Goal: Transaction & Acquisition: Purchase product/service

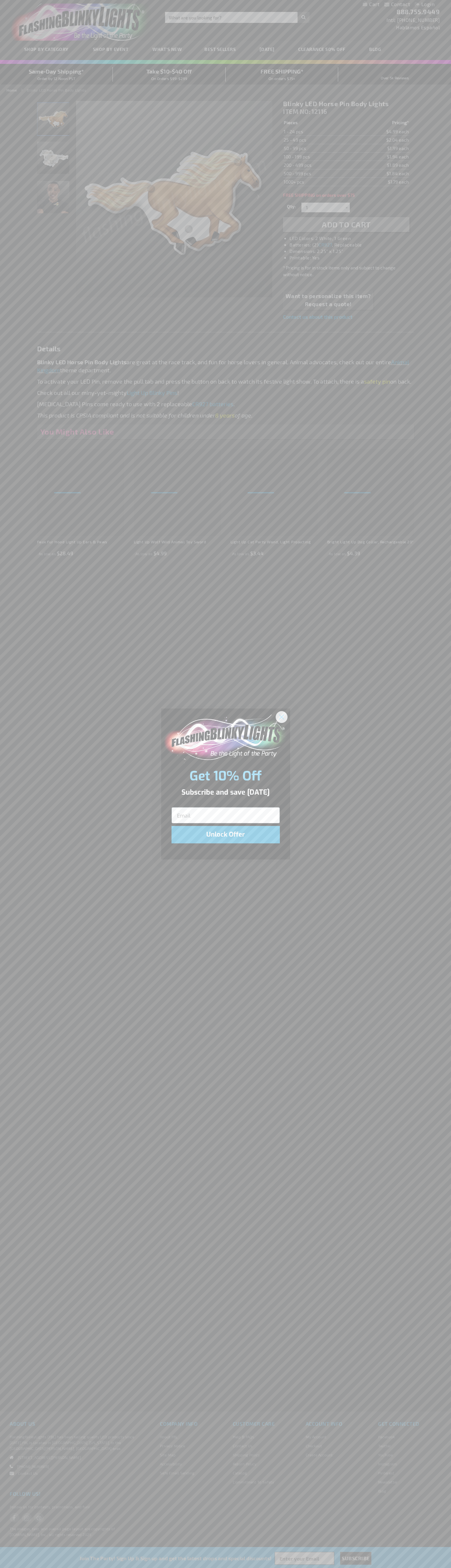
click at [282, 716] on icon "Close dialog" at bounding box center [281, 716] width 4 height 4
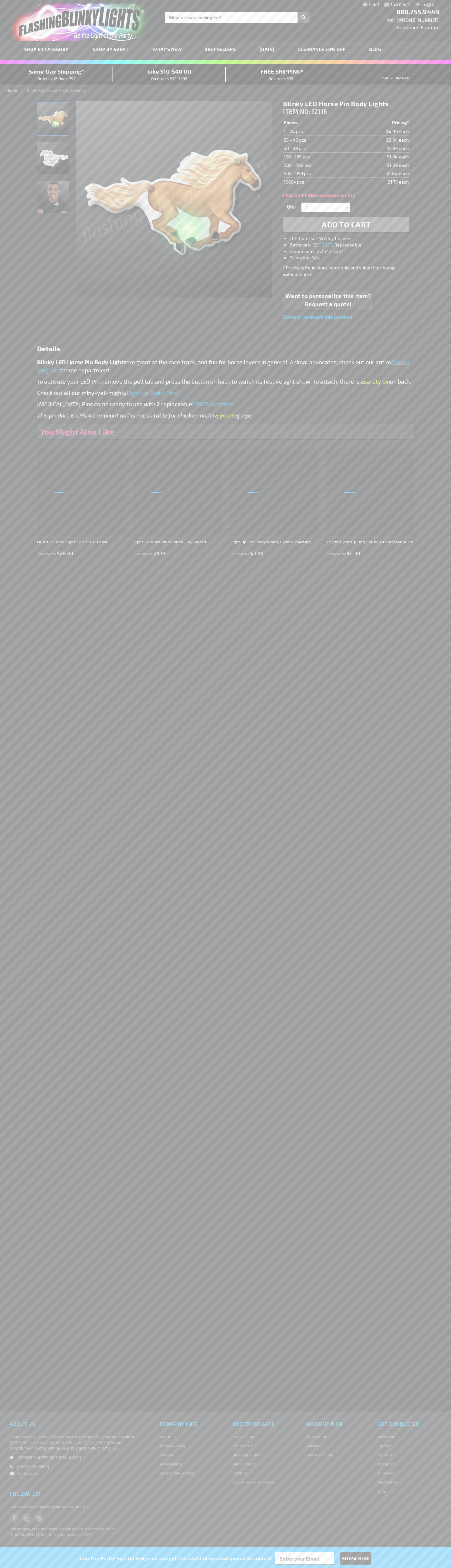
click at [353, 238] on li "LED Colors: 2 White, 1 Green" at bounding box center [352, 238] width 126 height 7
click at [346, 225] on span "Add to Cart" at bounding box center [346, 224] width 49 height 9
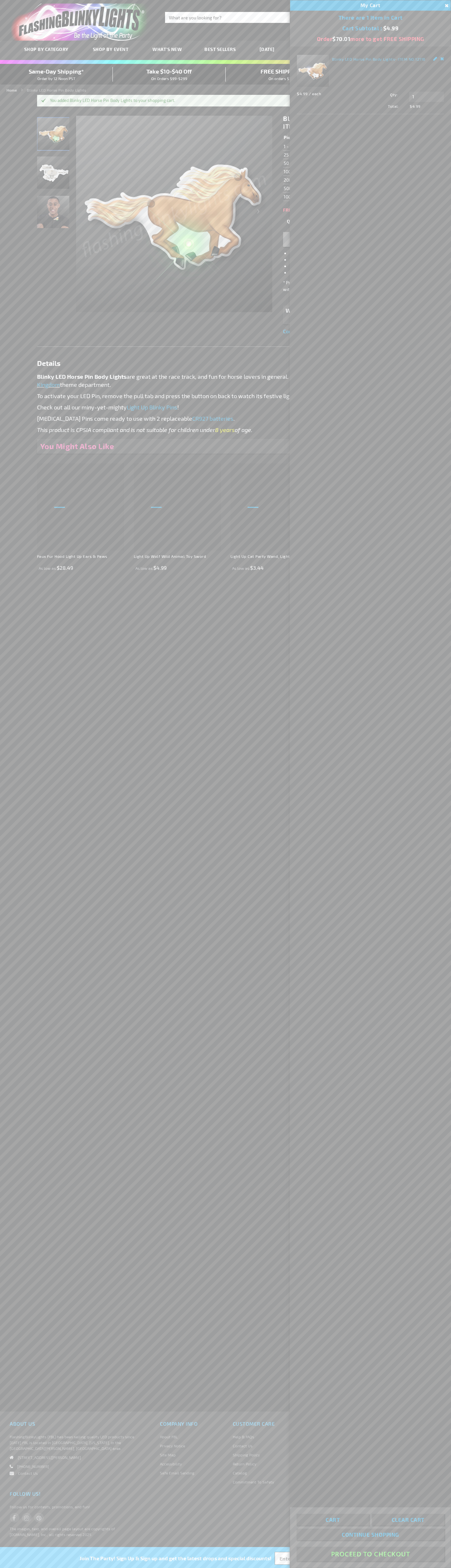
click at [371, 1555] on button "Proceed To Checkout" at bounding box center [371, 1554] width 148 height 14
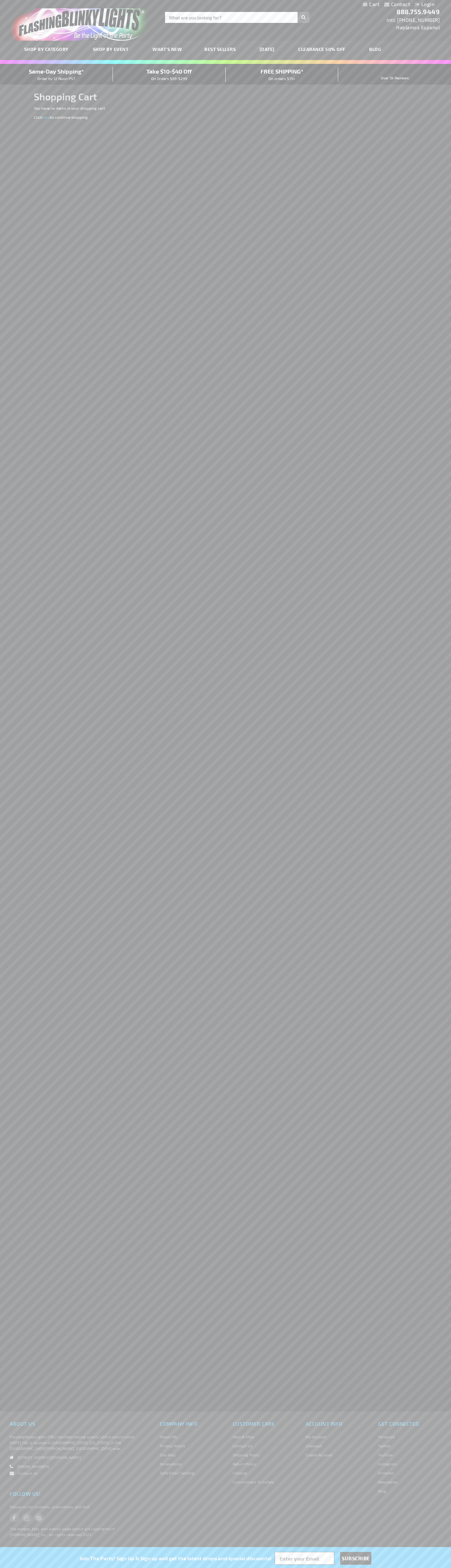
click at [56, 74] on span "Same-Day Shipping*" at bounding box center [56, 71] width 55 height 7
click at [155, 32] on link "store logo" at bounding box center [81, 22] width 149 height 37
click at [449, 2] on div "Contact Compare Products Login Skip to Content My Cart My Cart Close You have n…" at bounding box center [226, 4] width 451 height 8
click at [106, 1568] on html "The store will not work correctly when cookies are disabled. Contact Compare Pr…" at bounding box center [226, 784] width 451 height 1568
click at [28, 958] on div "Contact Compare Products Login Skip to Content My Cart My Cart Close You have n…" at bounding box center [226, 784] width 451 height 1568
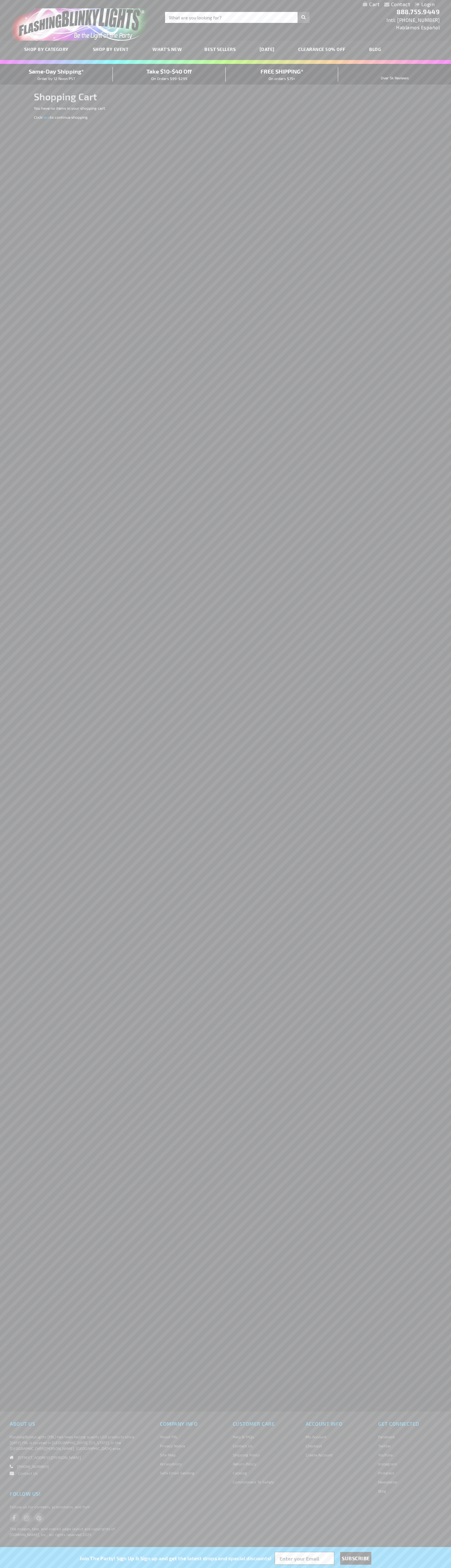
click at [56, 74] on span "Same-Day Shipping*" at bounding box center [56, 71] width 55 height 7
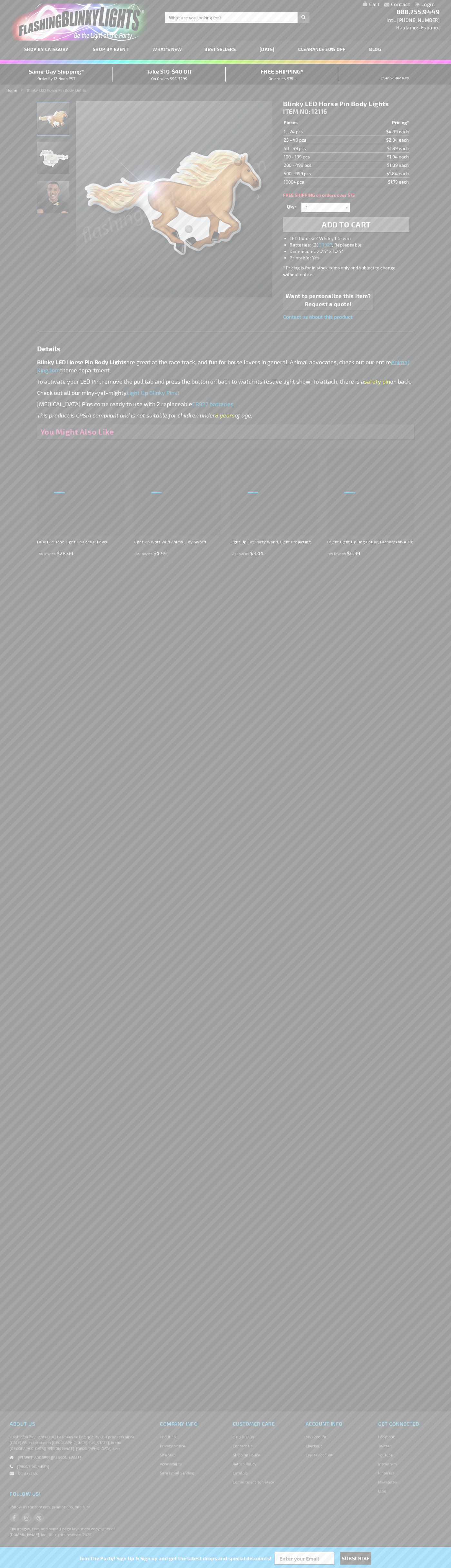
click at [353, 238] on li "LED Colors: 2 White, 1 Green" at bounding box center [352, 238] width 126 height 7
click at [54, 161] on img "Blinky LED Horse Pin Body Light" at bounding box center [53, 158] width 32 height 32
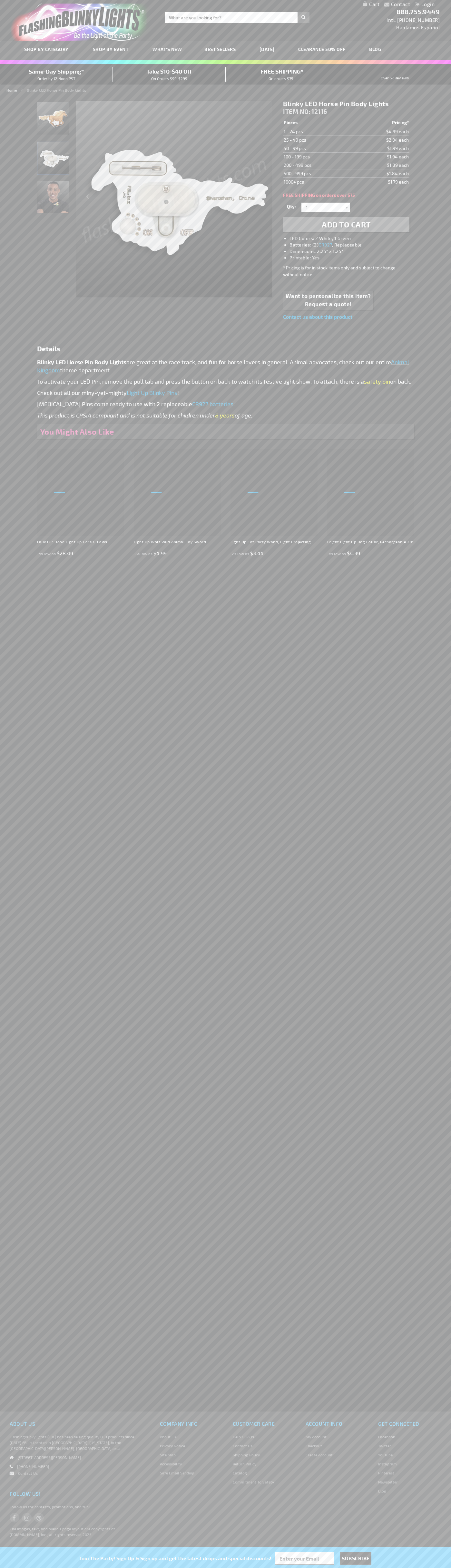
click at [346, 104] on h1 "Blinky LED Horse Pin Body Lights" at bounding box center [346, 104] width 126 height 8
click at [318, 132] on td "1 - 24 pcs" at bounding box center [318, 132] width 70 height 8
click at [318, 140] on td "25 - 49 pcs" at bounding box center [318, 140] width 70 height 8
click at [318, 148] on td "50 - 99 pcs" at bounding box center [318, 148] width 70 height 8
click at [318, 157] on td "100 - 199 pcs" at bounding box center [318, 157] width 70 height 8
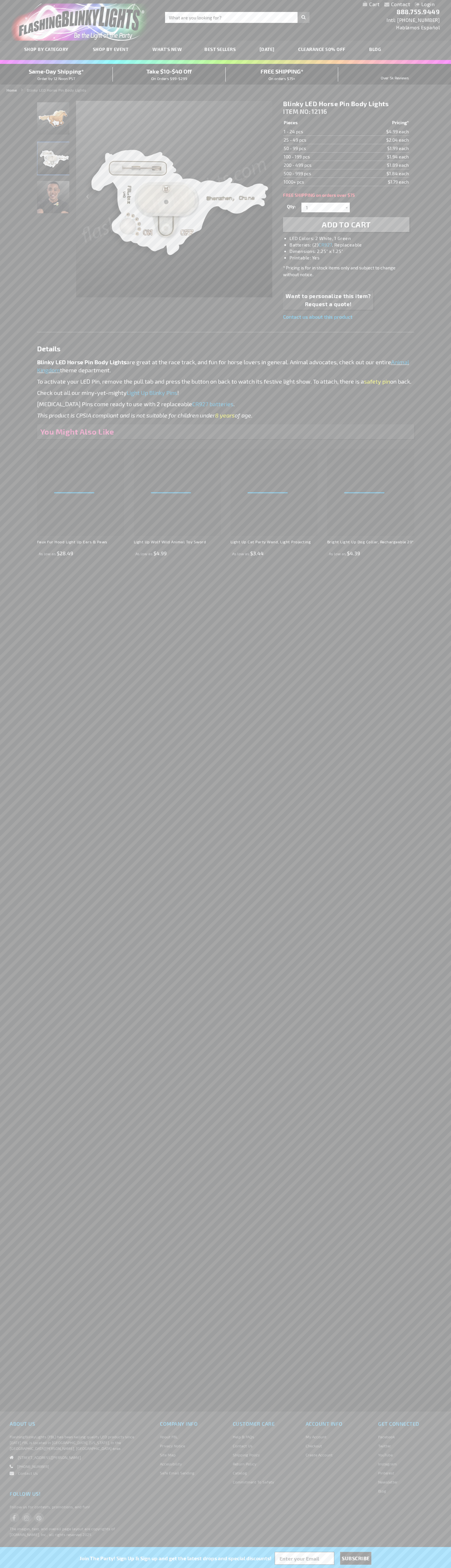
click at [318, 165] on td "200 - 499 pcs" at bounding box center [318, 165] width 70 height 8
click at [318, 174] on td "500 - 999 pcs" at bounding box center [318, 174] width 70 height 8
click at [318, 182] on td "1000+ pcs" at bounding box center [318, 182] width 70 height 8
click at [327, 207] on input "1" at bounding box center [327, 208] width 47 height 10
click at [324, 278] on span "7" at bounding box center [325, 277] width 3 height 6
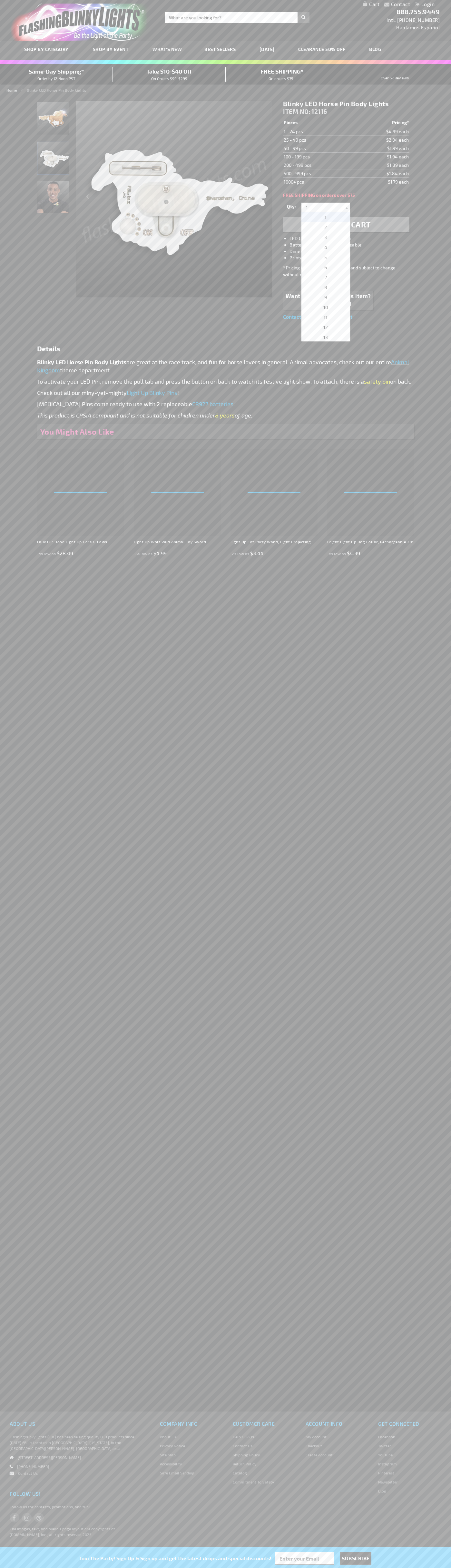
type input "7"
click at [346, 225] on span "Add to Cart" at bounding box center [346, 224] width 49 height 9
